Goal: Information Seeking & Learning: Learn about a topic

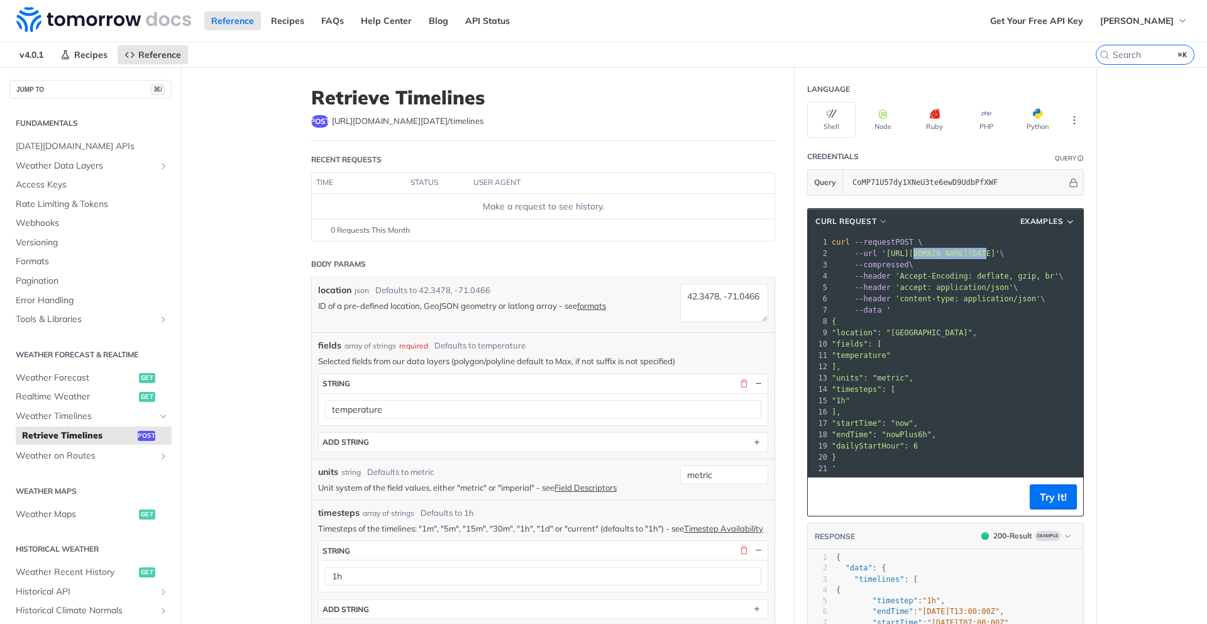
drag, startPoint x: 983, startPoint y: 253, endPoint x: 909, endPoint y: 254, distance: 74.8
click at [909, 254] on span "'https://api.tomorrow.io/v4/timelines?apikey=CoMP71U57dy1XNeU3te6ewD9UdbPfXWF'" at bounding box center [941, 253] width 118 height 9
click at [907, 254] on span "'https://api.tomorrow.io/v4/timelines?apikey=CoMP71U57dy1XNeU3te6ewD9UdbPfXWF'" at bounding box center [941, 253] width 118 height 9
click at [519, 490] on p "Unit system of the field values, either "metric" or "imperial" - see Field Desc…" at bounding box center [496, 487] width 356 height 11
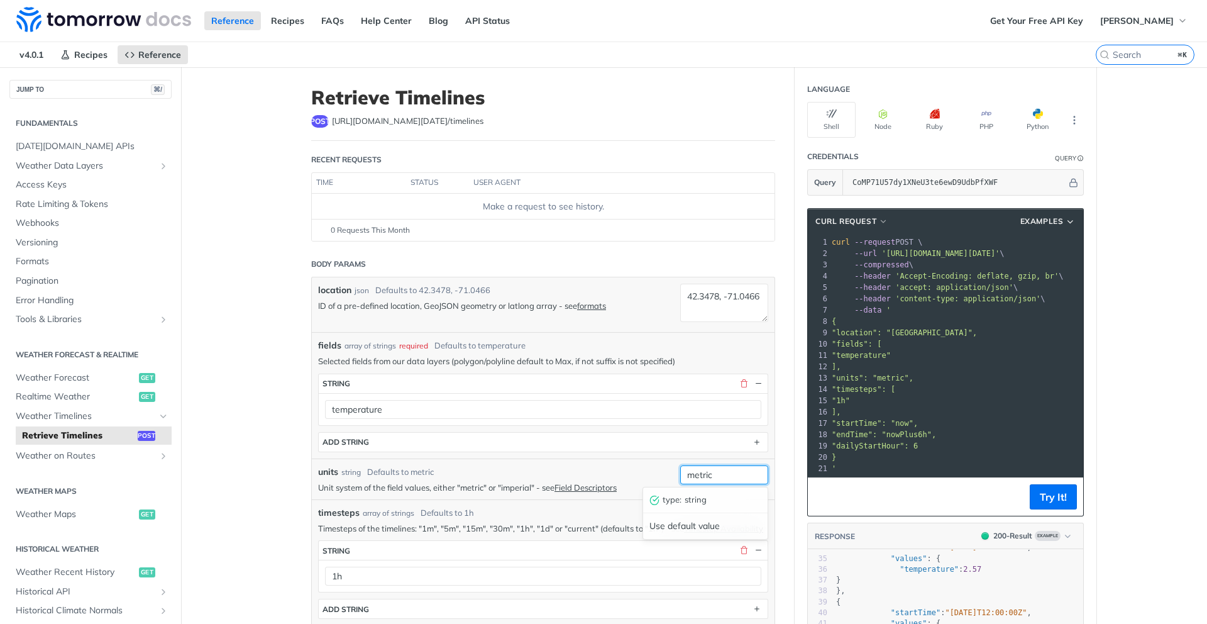
click at [742, 476] on input "metric" at bounding box center [724, 474] width 88 height 19
click at [626, 467] on div "units string Defaults to metric" at bounding box center [496, 471] width 356 height 13
click at [602, 495] on div "units string Defaults to metric Unit system of the field values, either "metric…" at bounding box center [543, 478] width 463 height 41
click at [600, 485] on link "Field Descriptors" at bounding box center [586, 487] width 62 height 10
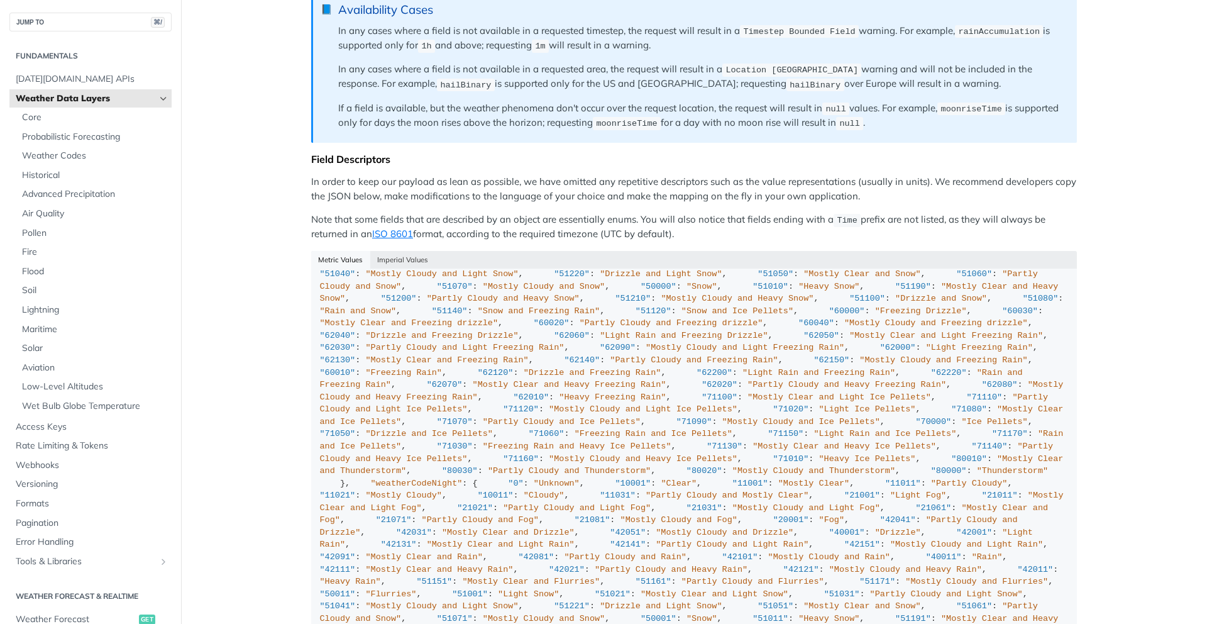
scroll to position [3119, 0]
click at [390, 251] on button "Imperial Values" at bounding box center [402, 260] width 65 height 18
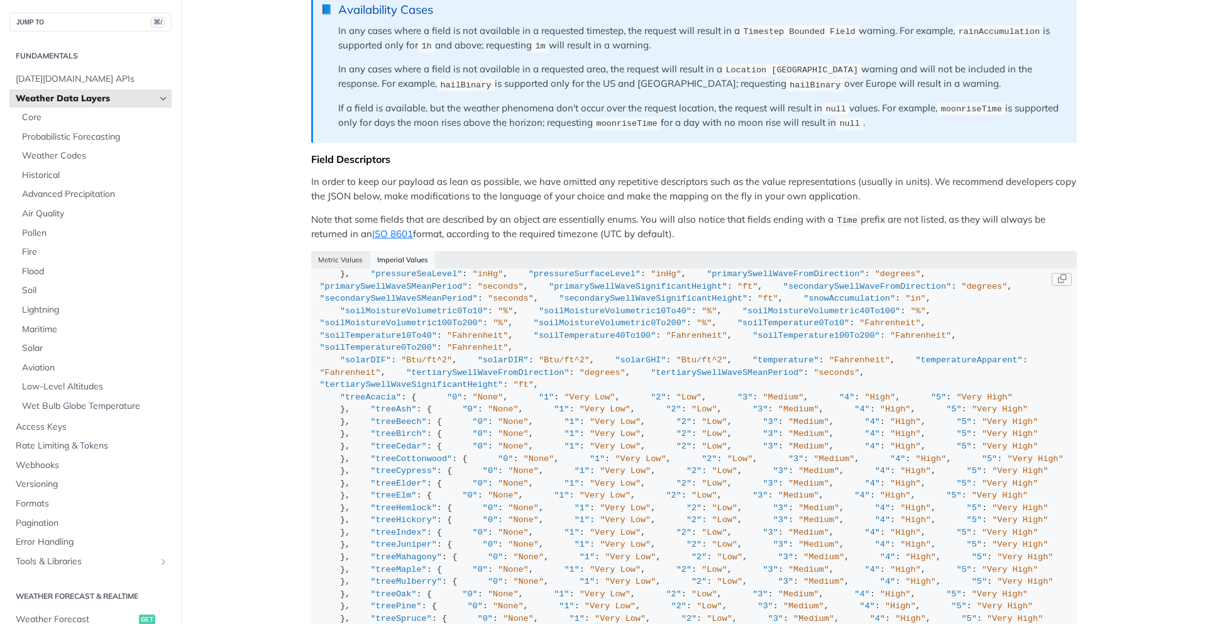
scroll to position [1197, 0]
click at [332, 251] on button "Metric Values" at bounding box center [340, 260] width 59 height 18
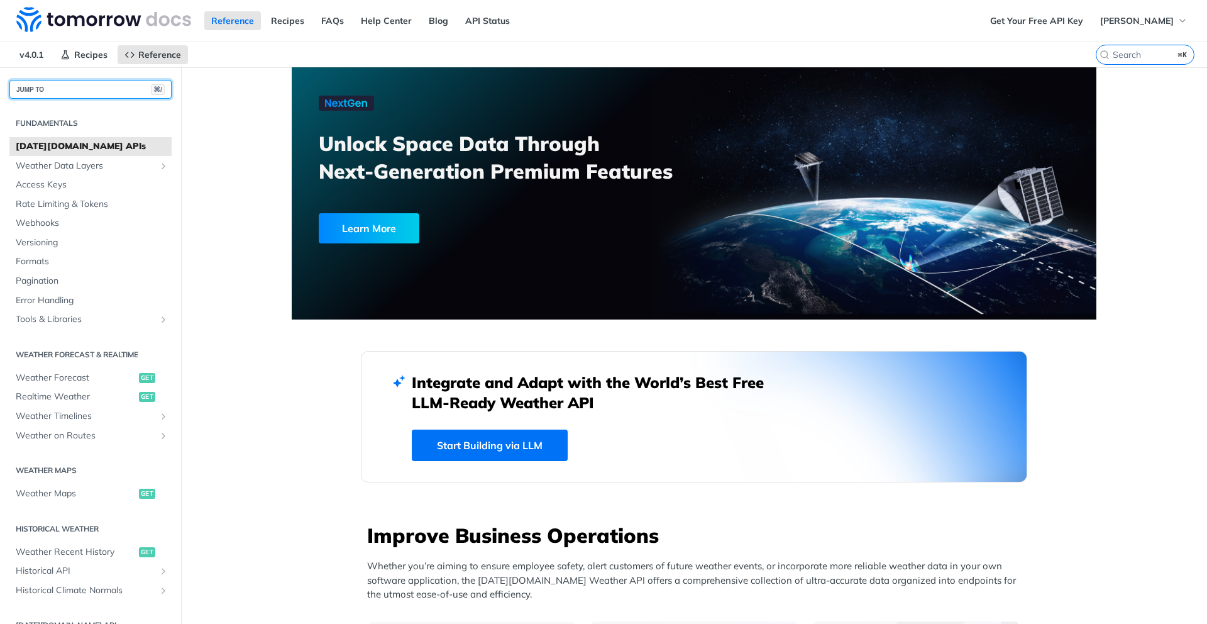
click at [92, 93] on button "JUMP TO ⌘/" at bounding box center [90, 89] width 162 height 19
click at [65, 296] on span "Error Handling" at bounding box center [92, 300] width 153 height 13
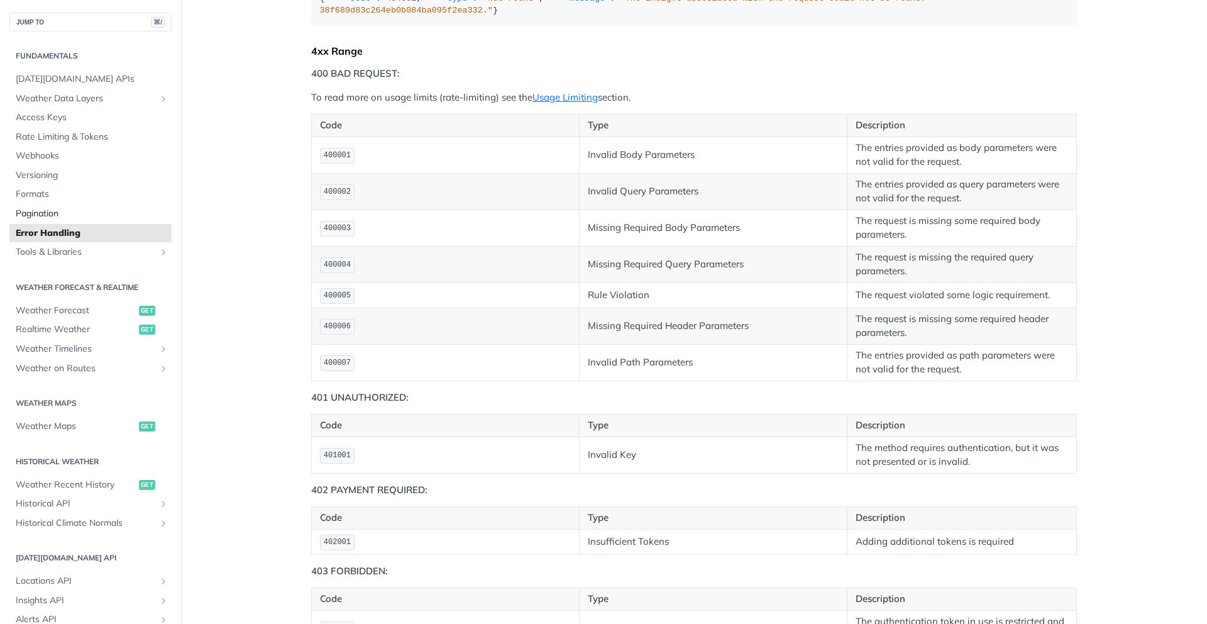
scroll to position [288, 0]
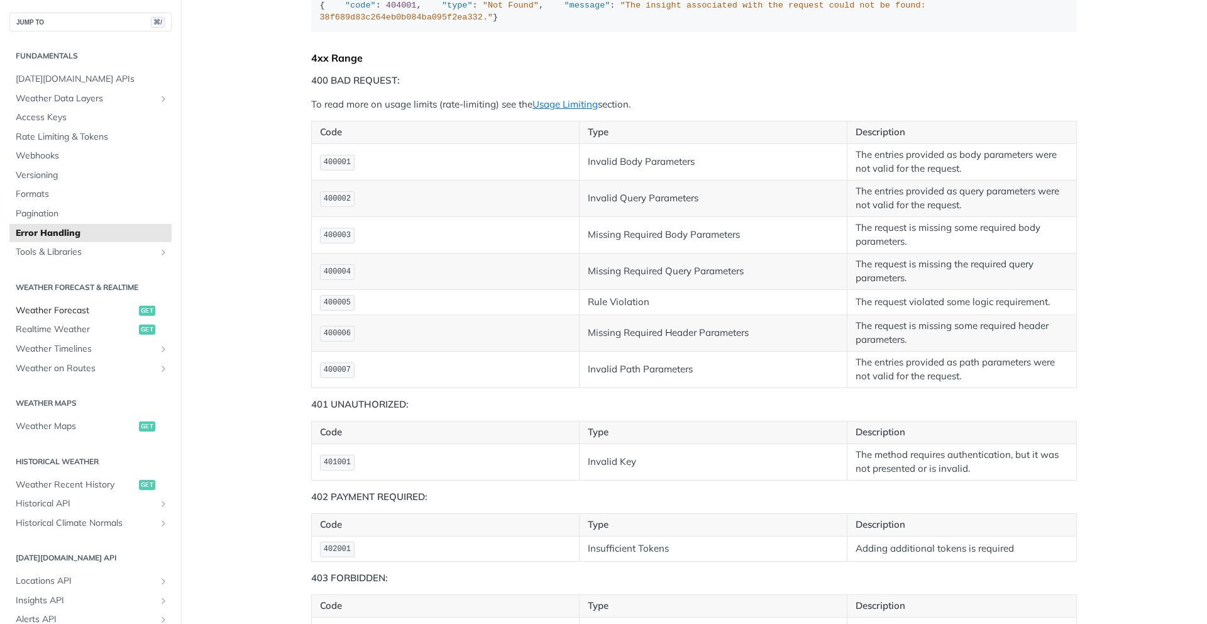
click at [86, 309] on span "Weather Forecast" at bounding box center [76, 310] width 120 height 13
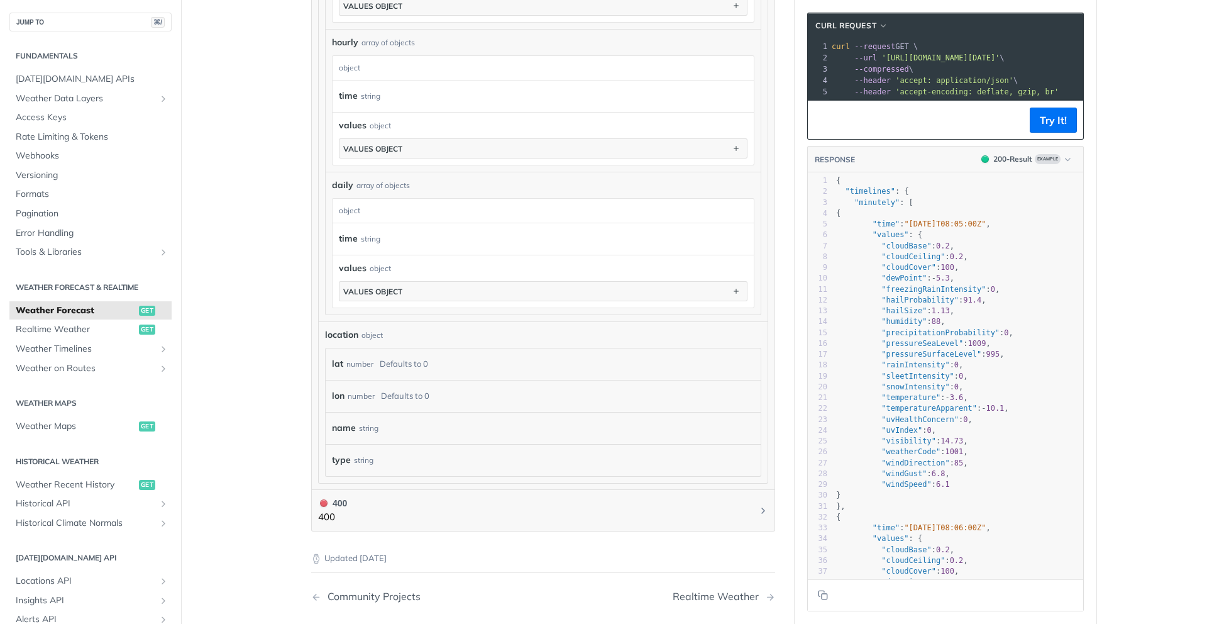
scroll to position [846, 0]
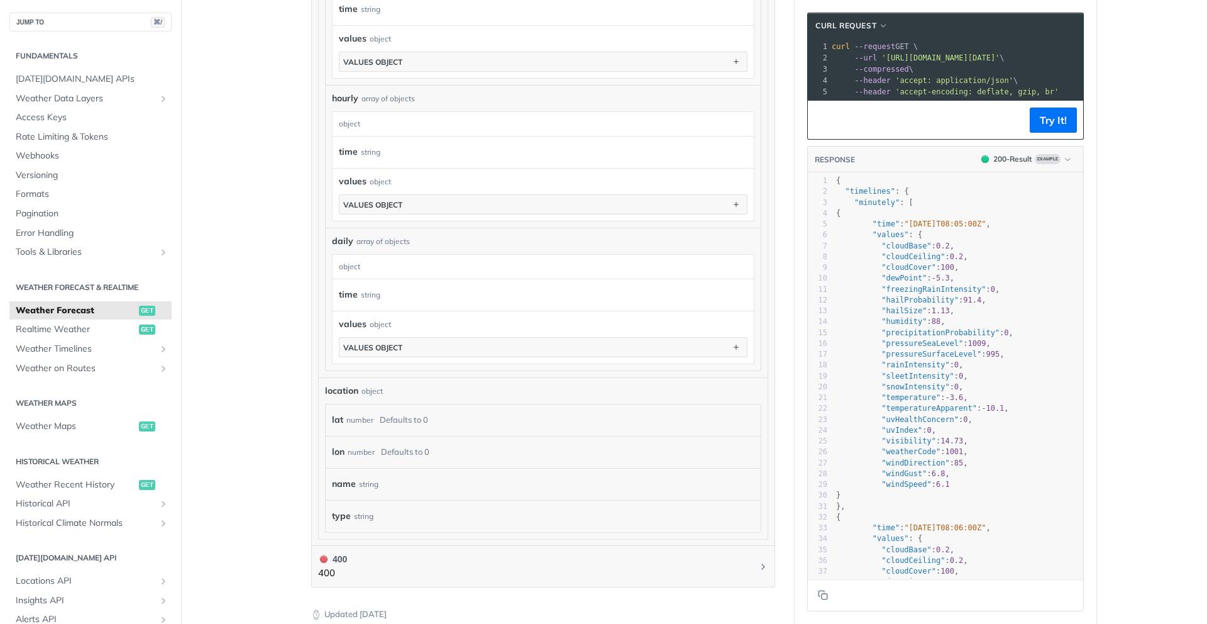
click at [404, 165] on div "time string" at bounding box center [543, 151] width 421 height 31
drag, startPoint x: 396, startPoint y: 177, endPoint x: 396, endPoint y: 190, distance: 13.2
click at [395, 185] on div "values object" at bounding box center [543, 181] width 409 height 13
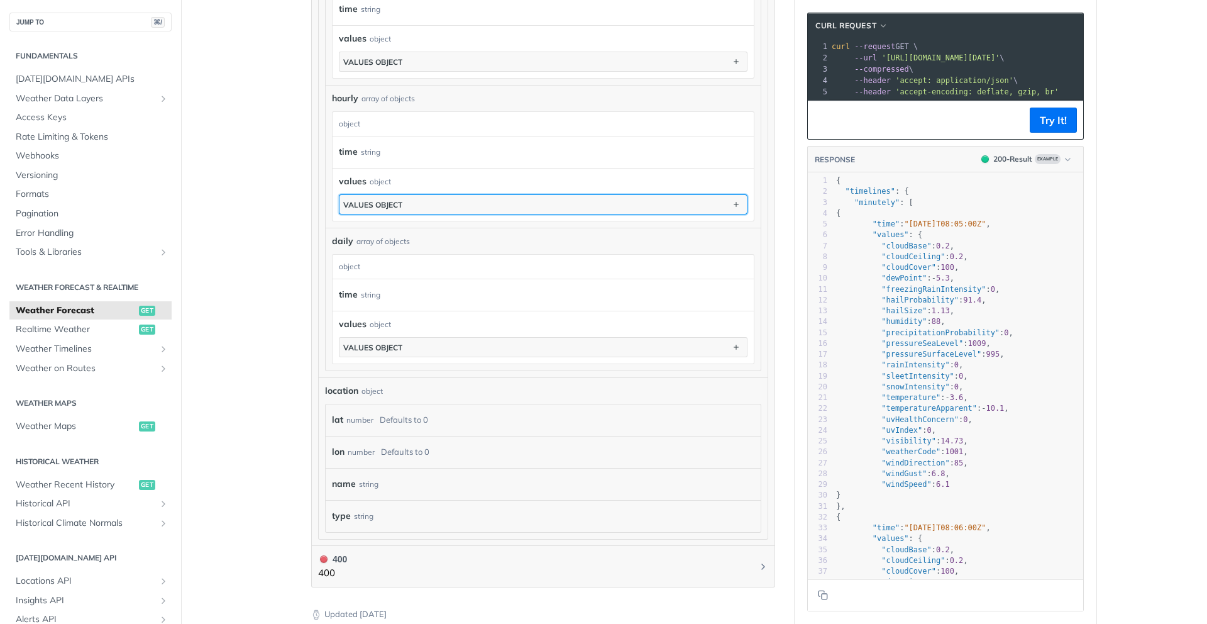
click at [403, 203] on button "values object" at bounding box center [543, 204] width 407 height 19
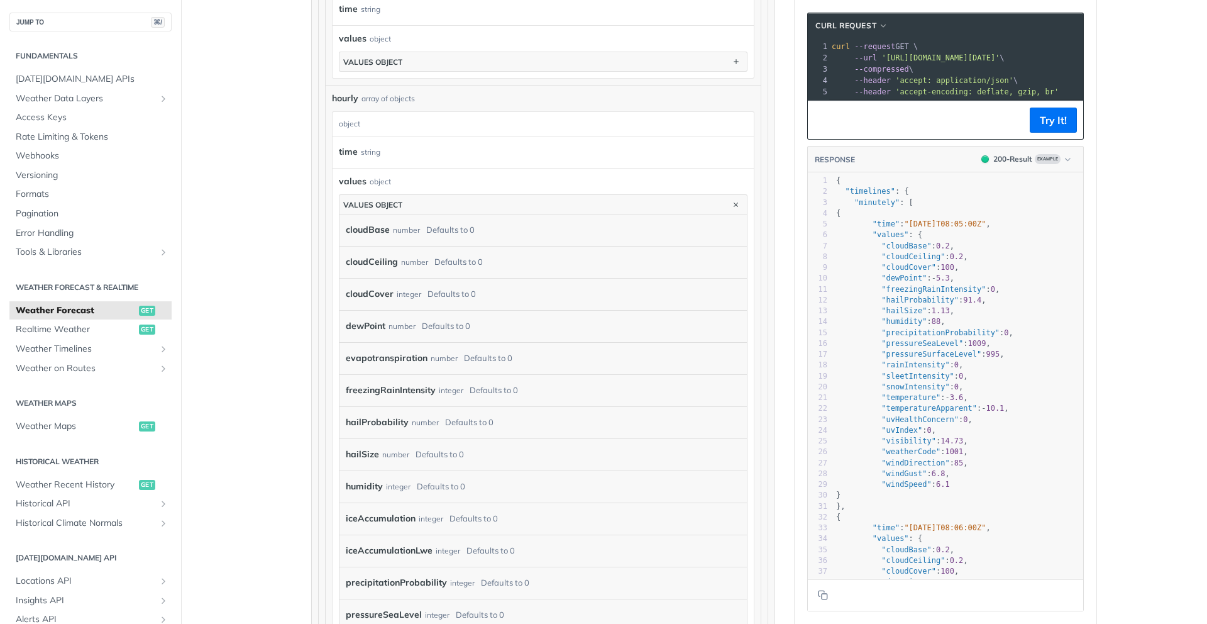
click at [417, 225] on div "cloudBase number Defaults to 0" at bounding box center [540, 230] width 389 height 19
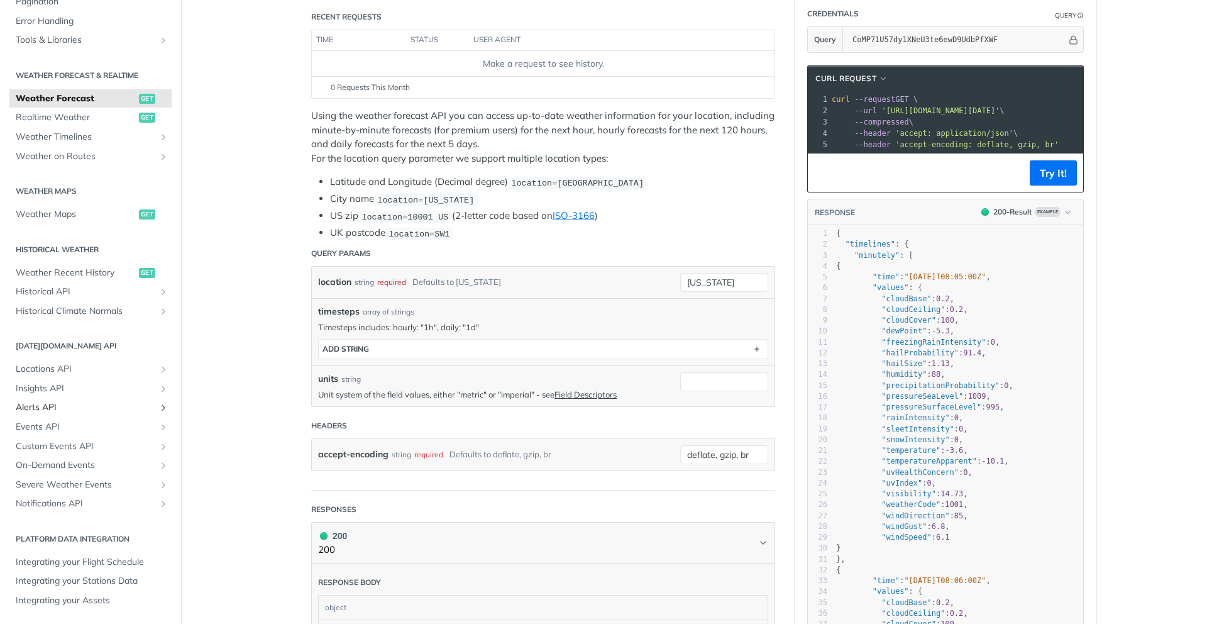
scroll to position [0, 0]
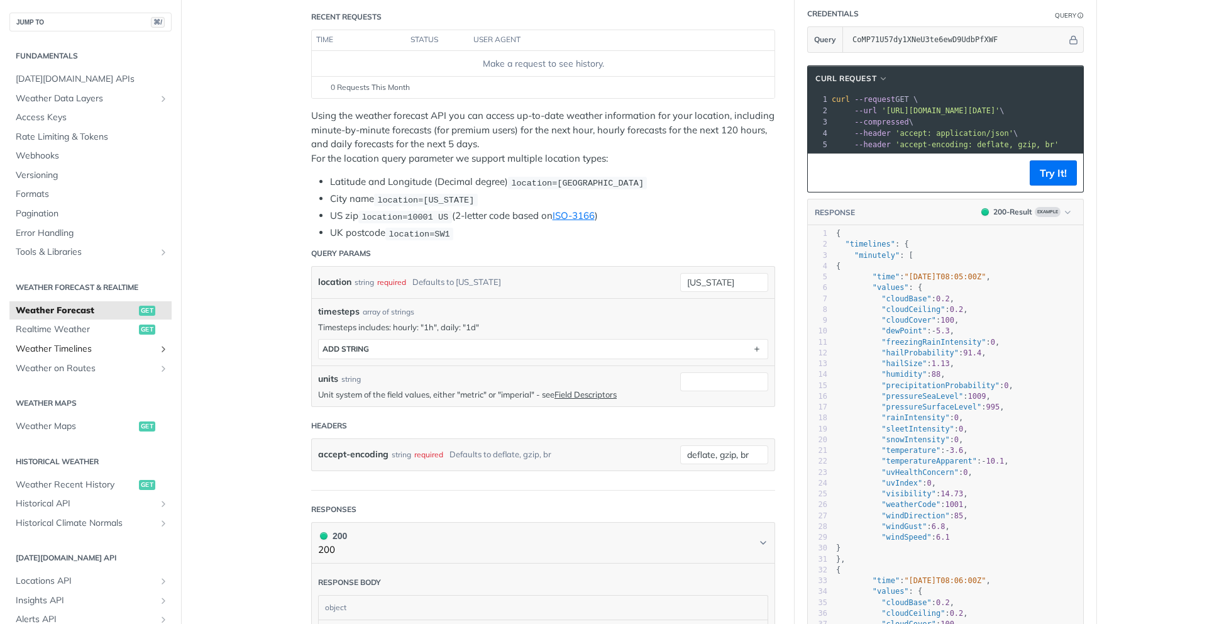
click at [154, 343] on link "Weather Timelines" at bounding box center [90, 349] width 162 height 19
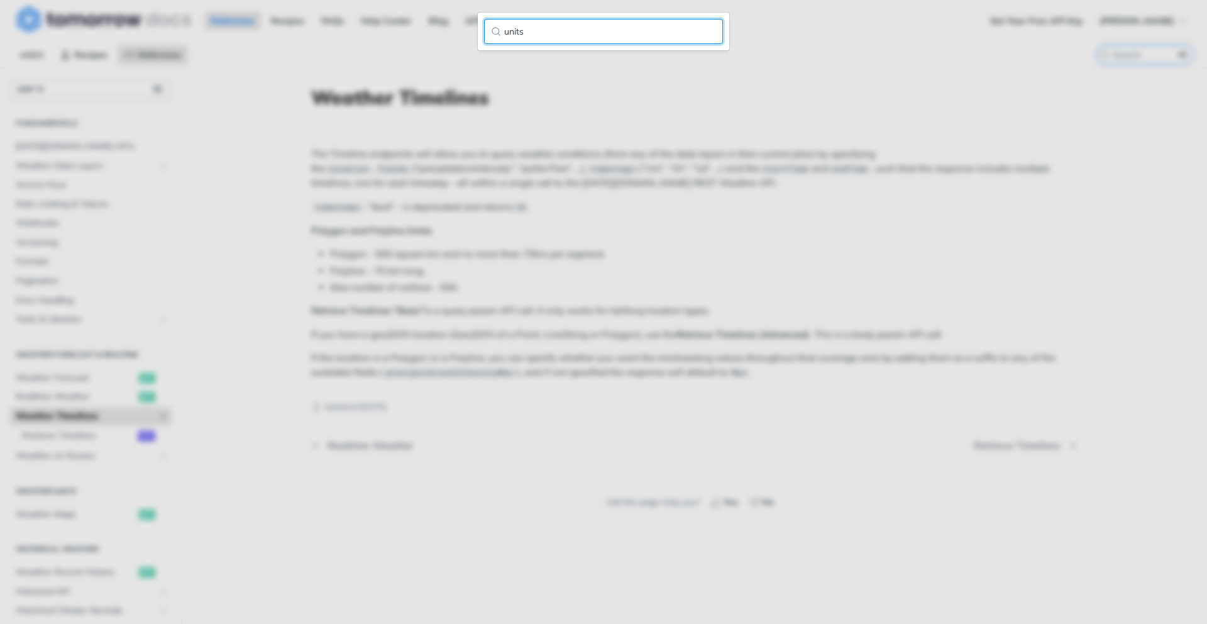
type input "units"
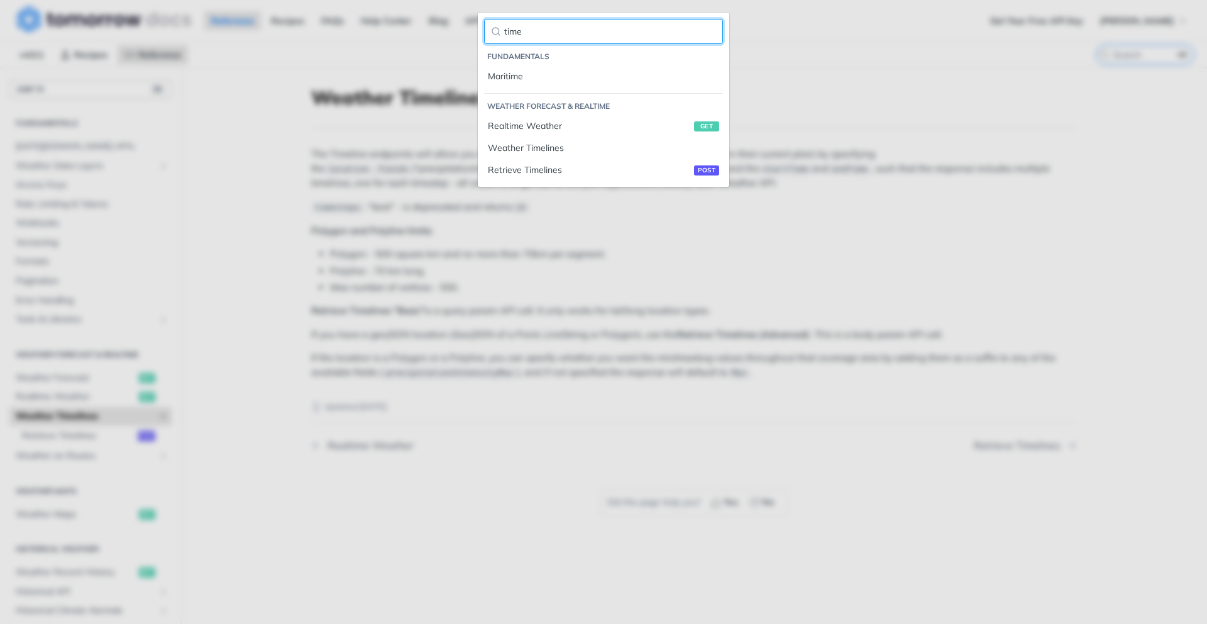
type input "time"
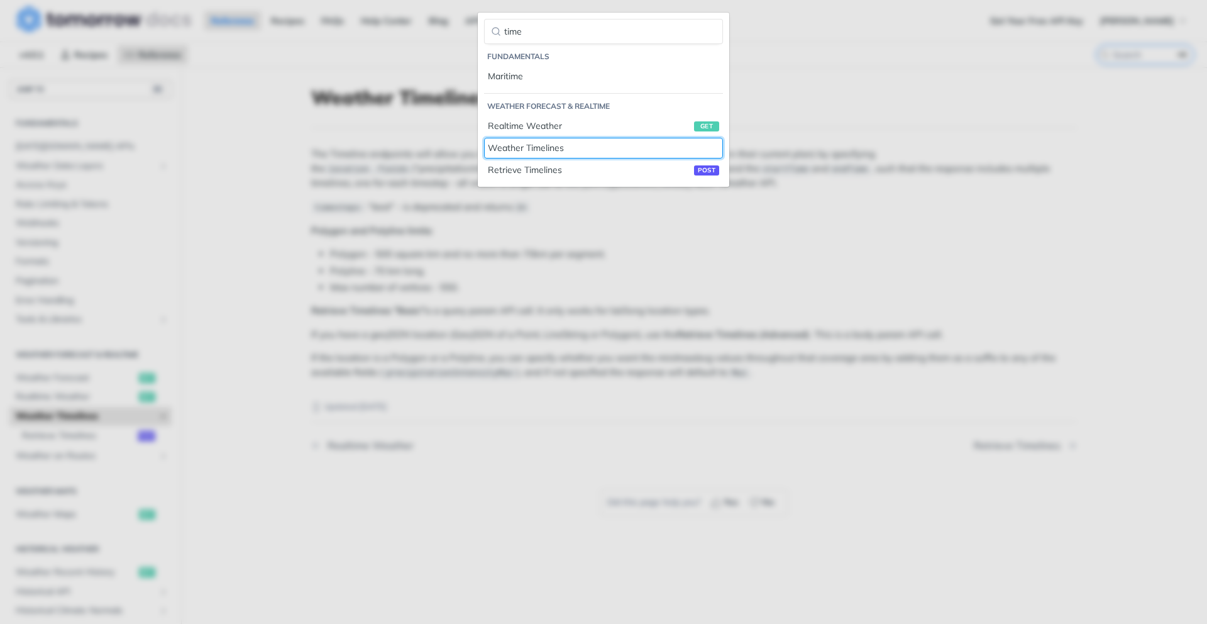
click at [484, 138] on link "Weather Timelines" at bounding box center [603, 148] width 239 height 21
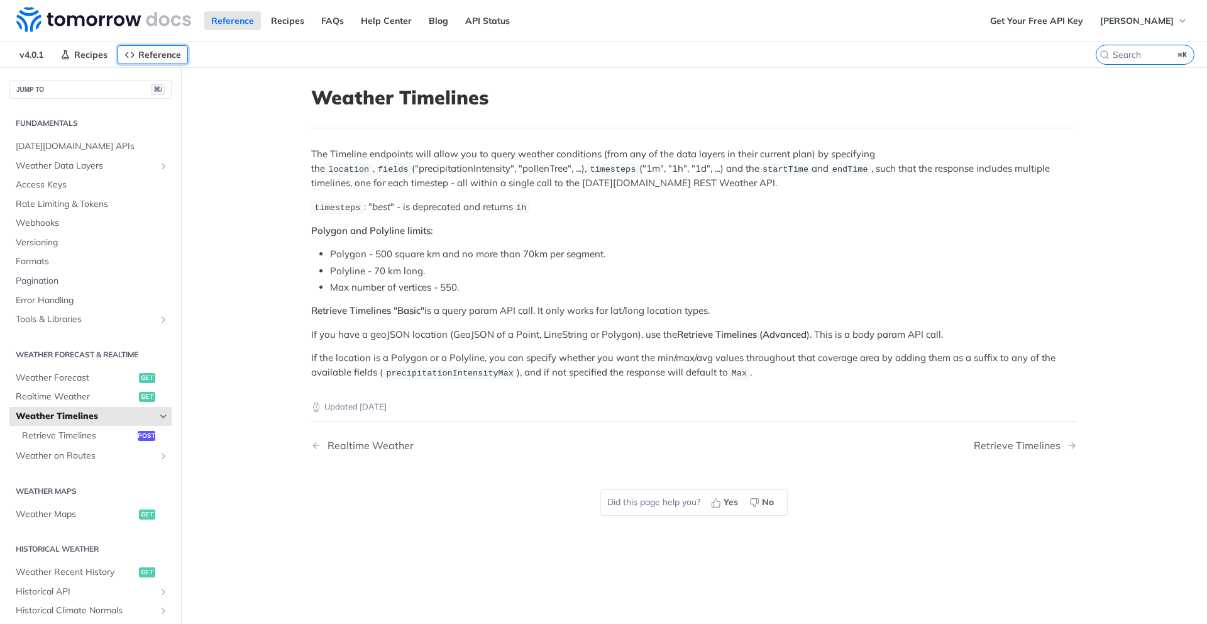
click at [141, 49] on span "Reference" at bounding box center [159, 54] width 43 height 11
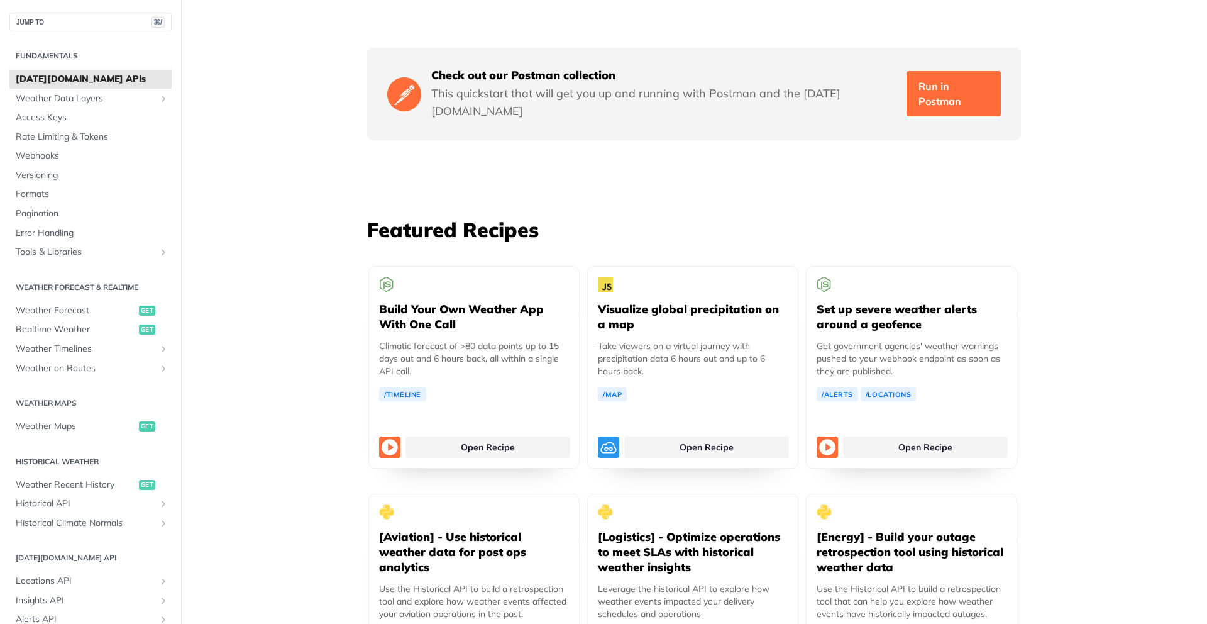
scroll to position [2129, 0]
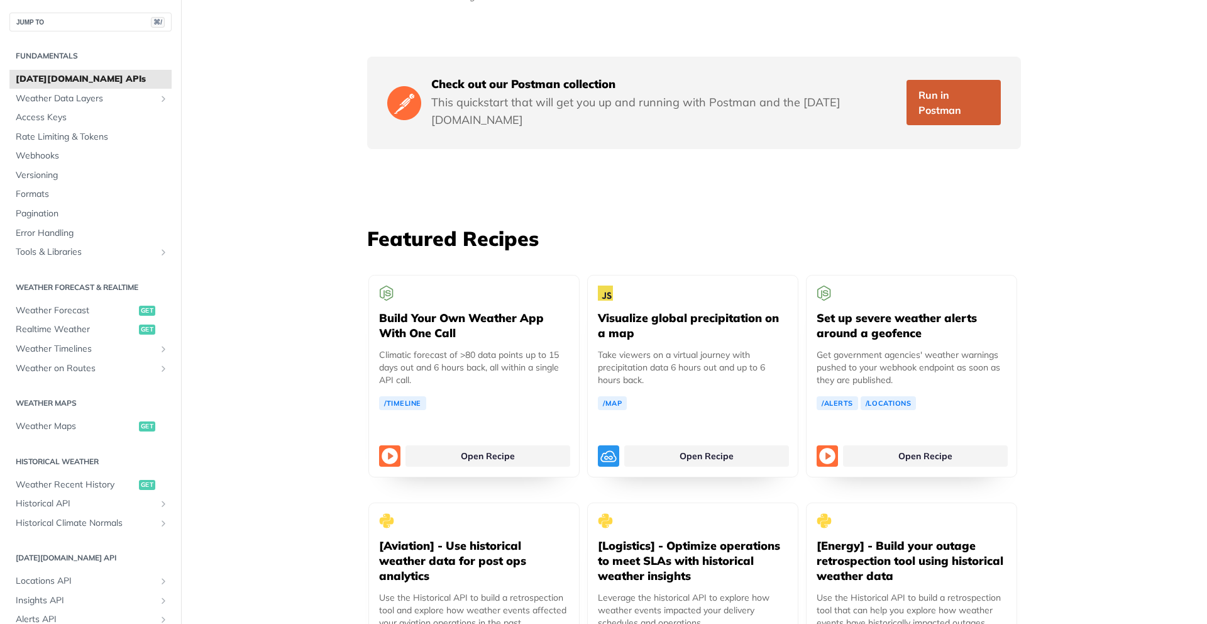
click at [956, 80] on link "Run in Postman" at bounding box center [954, 102] width 94 height 45
